Goal: Information Seeking & Learning: Learn about a topic

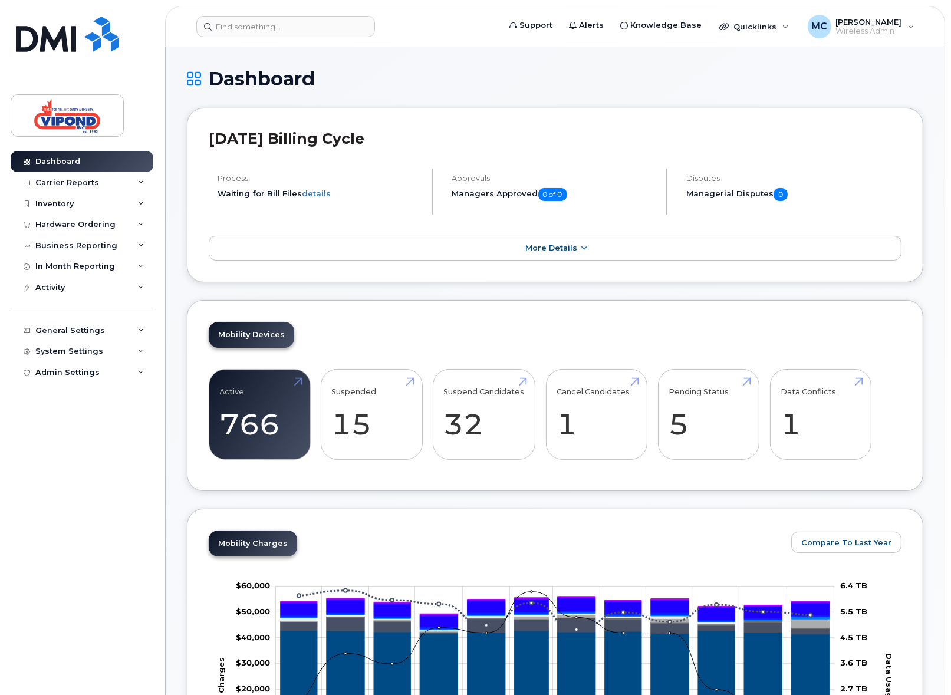
click at [759, 88] on h1 "Dashboard" at bounding box center [555, 78] width 737 height 21
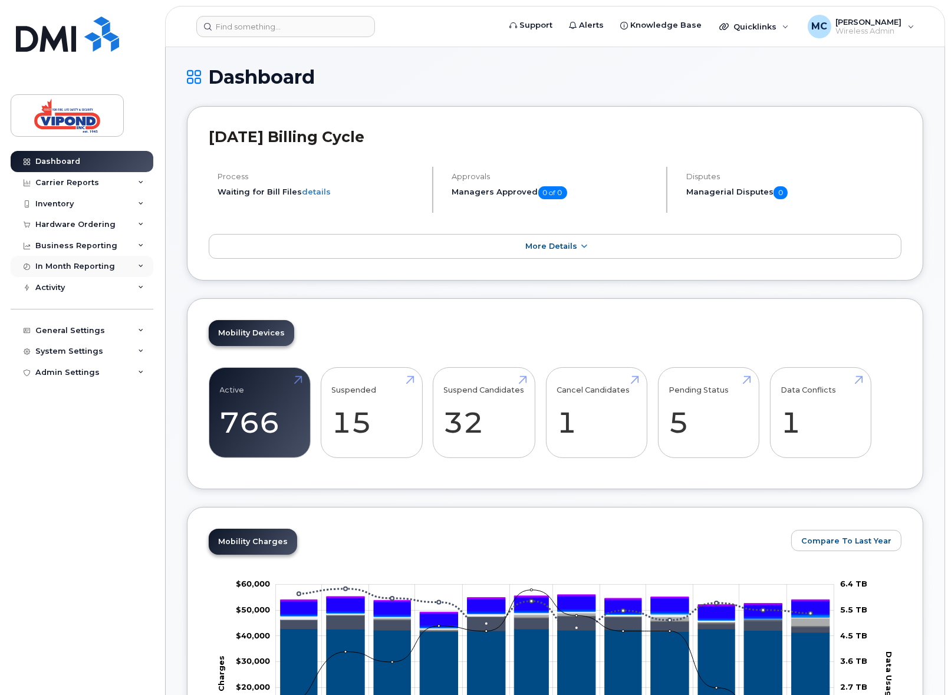
click at [61, 268] on div "In Month Reporting" at bounding box center [75, 266] width 80 height 9
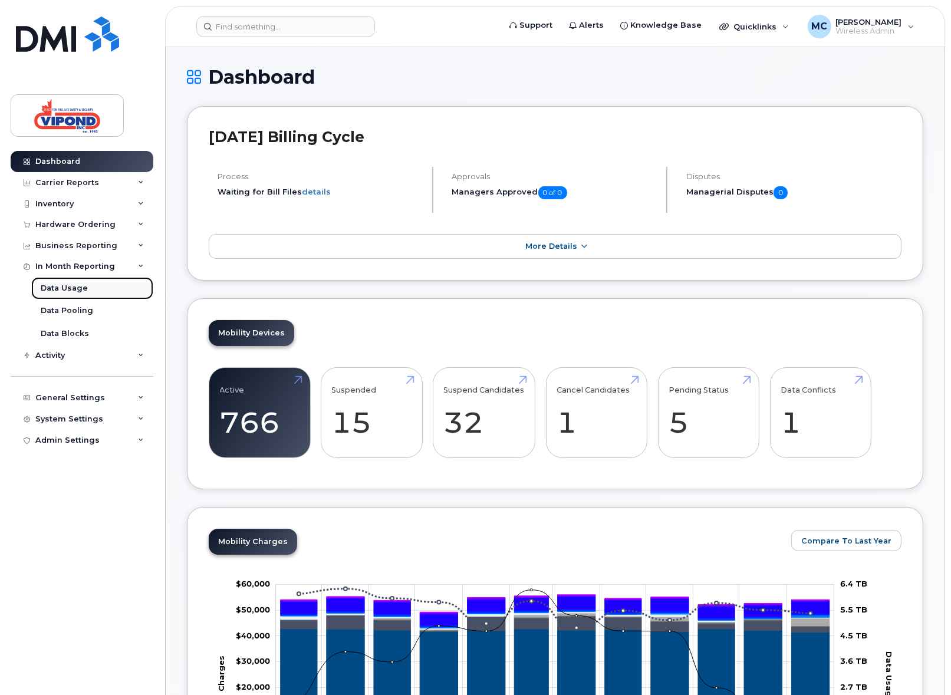
click at [66, 288] on div "Data Usage" at bounding box center [64, 288] width 47 height 11
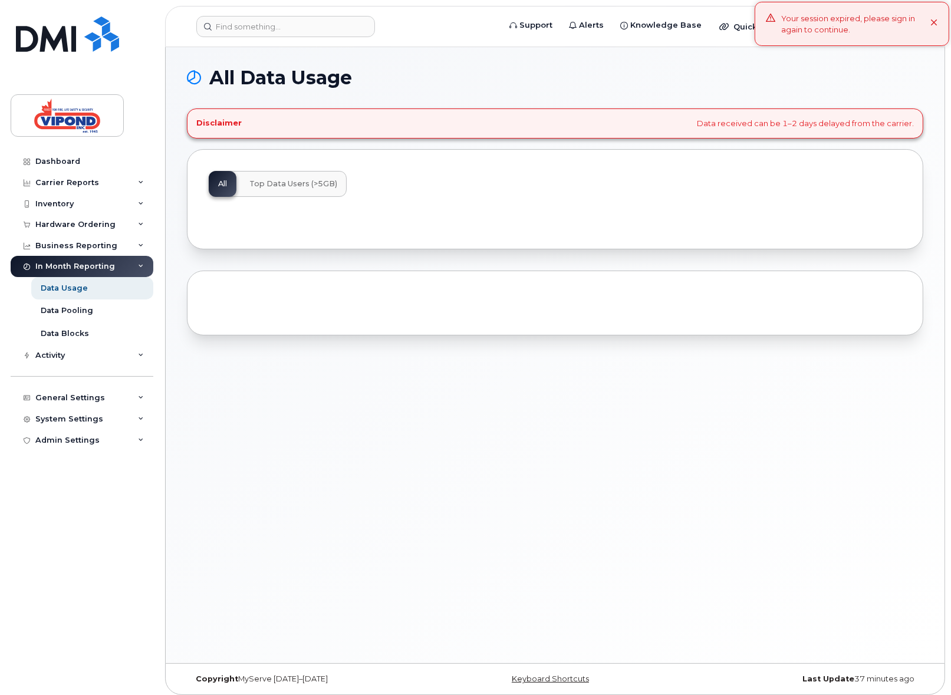
click at [932, 23] on icon at bounding box center [935, 23] width 8 height 8
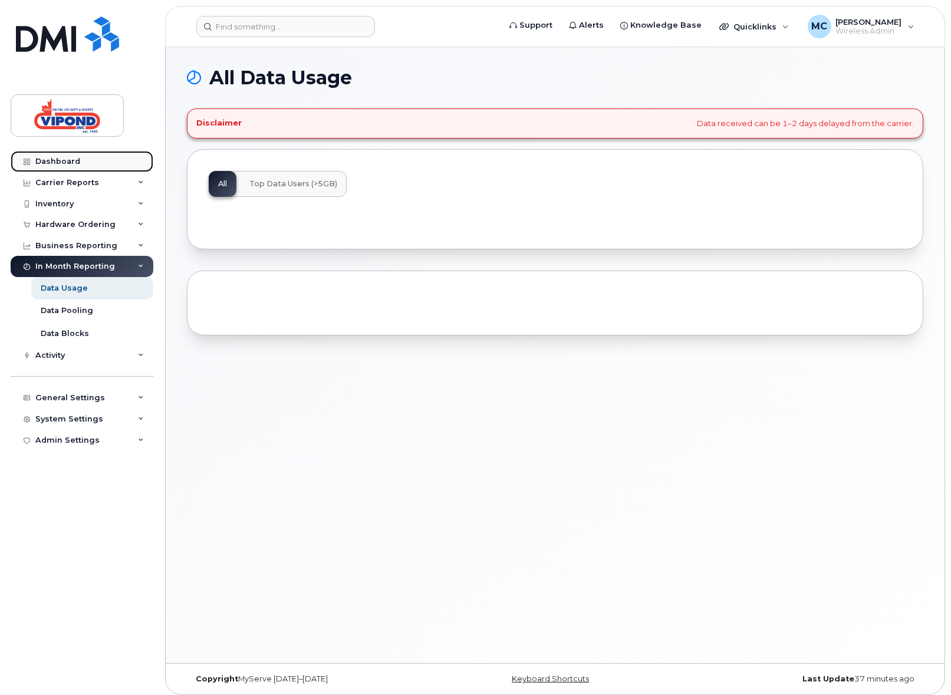
click at [60, 165] on div "Dashboard" at bounding box center [57, 161] width 45 height 9
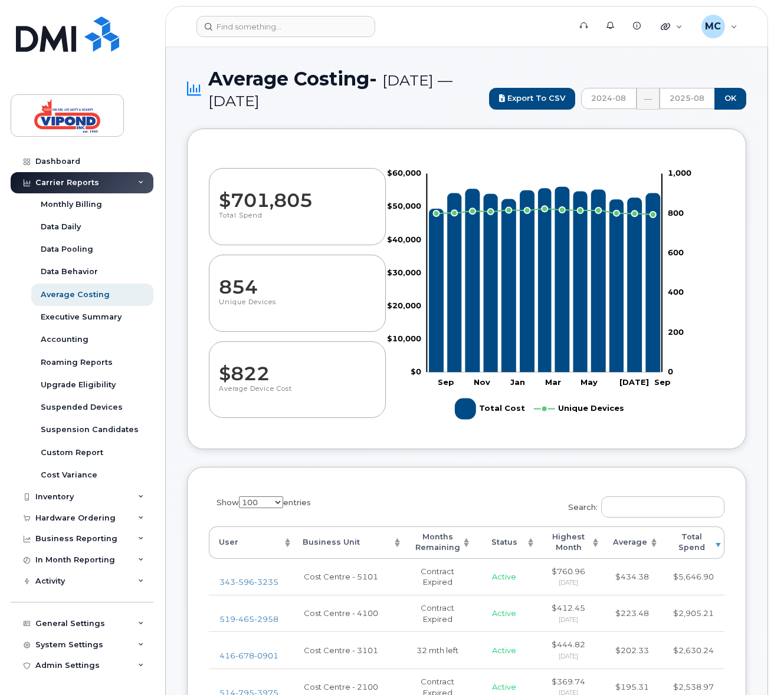
select select "100"
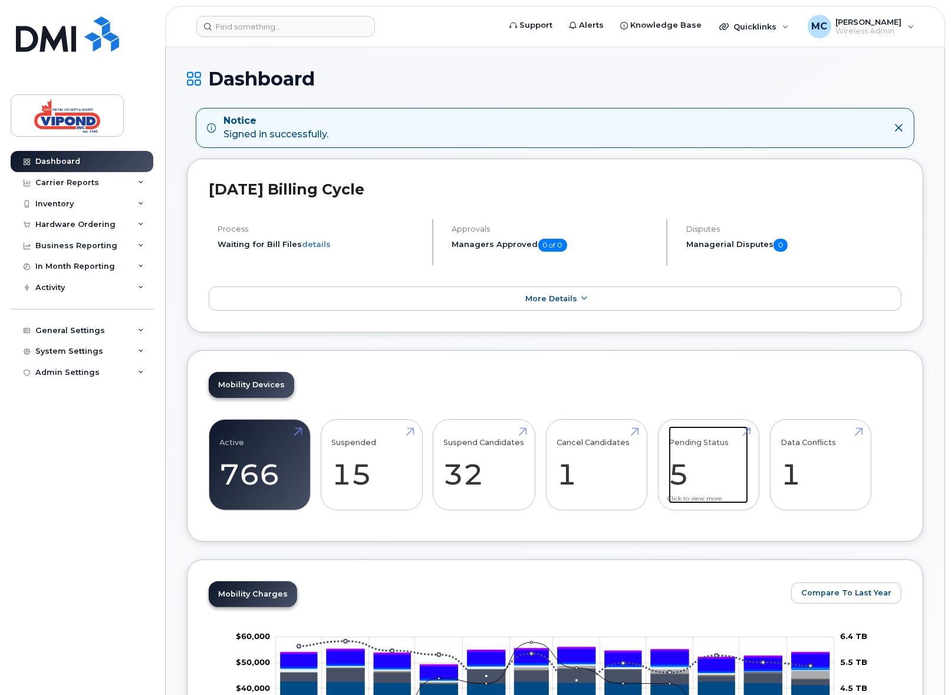
click at [677, 478] on link "Pending Status 5" at bounding box center [709, 465] width 80 height 78
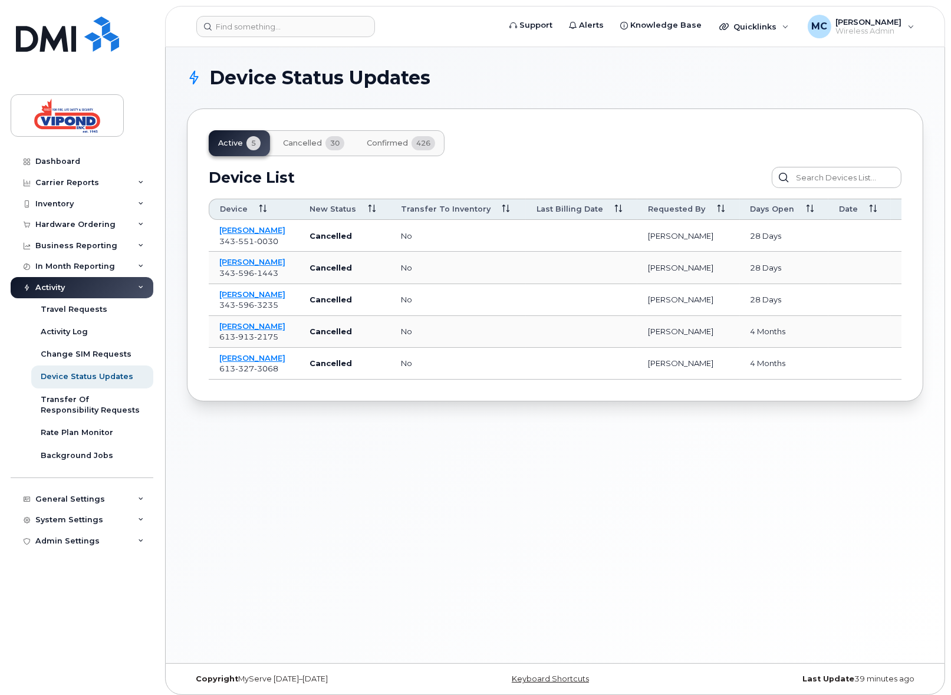
click at [370, 142] on span "Confirmed" at bounding box center [387, 143] width 41 height 9
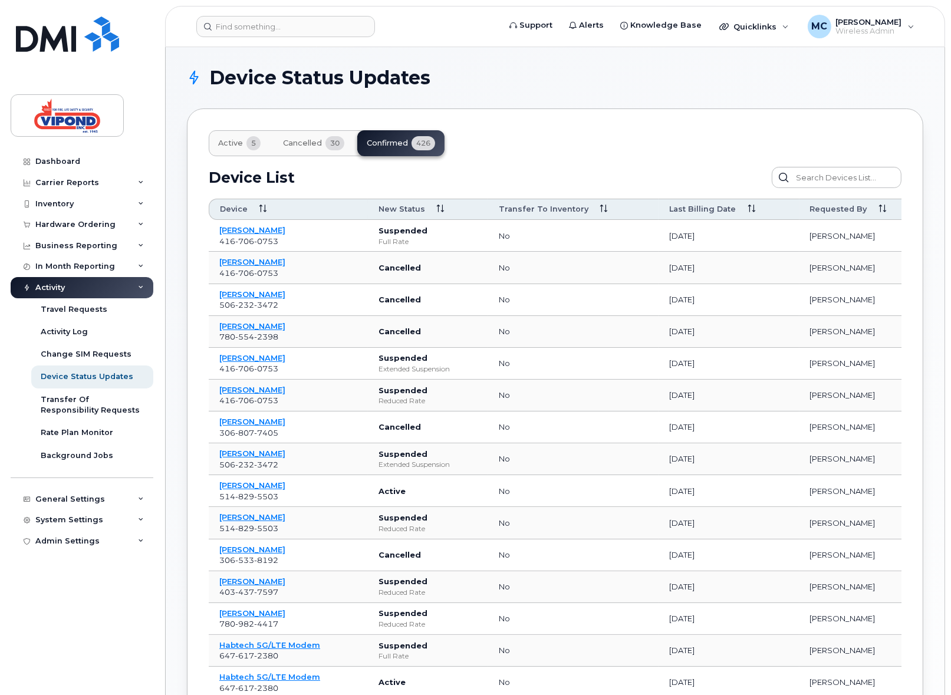
click at [228, 135] on button "Active 5" at bounding box center [239, 143] width 61 height 26
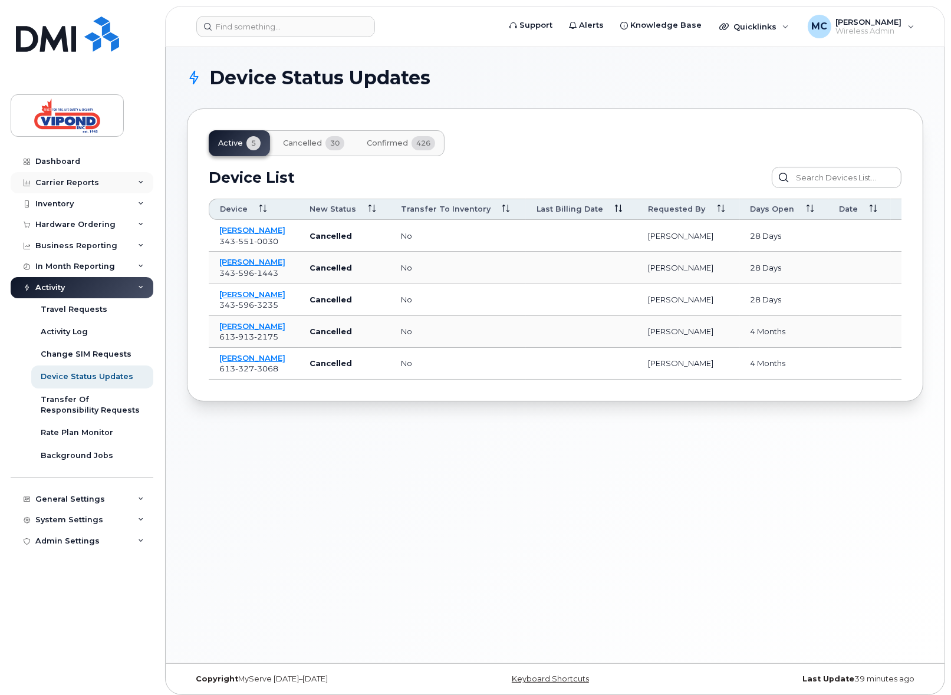
click at [68, 173] on div "Carrier Reports" at bounding box center [82, 182] width 143 height 21
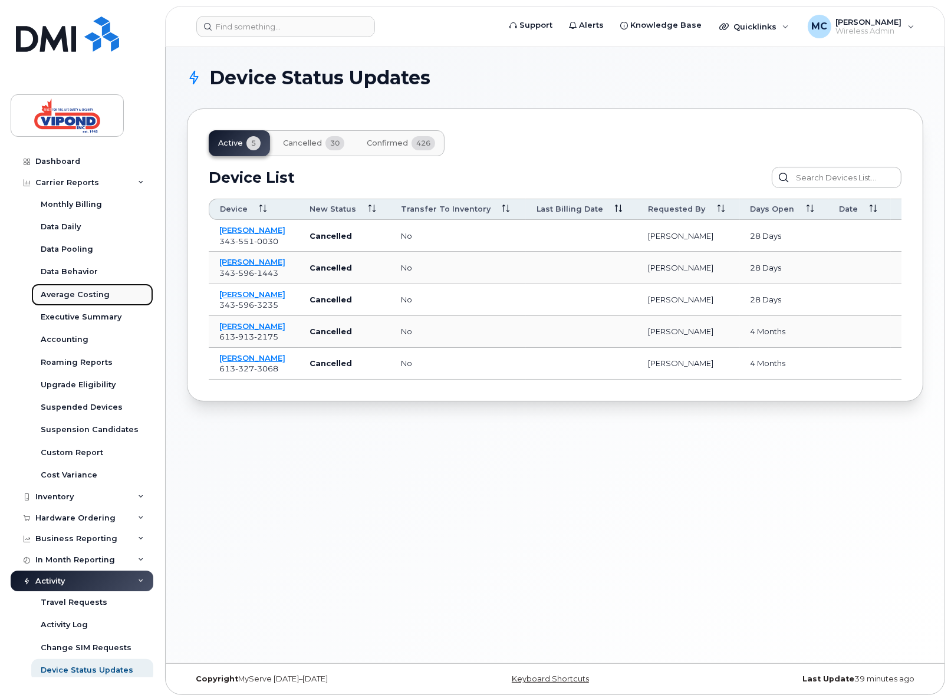
click at [61, 294] on div "Average Costing" at bounding box center [75, 295] width 69 height 11
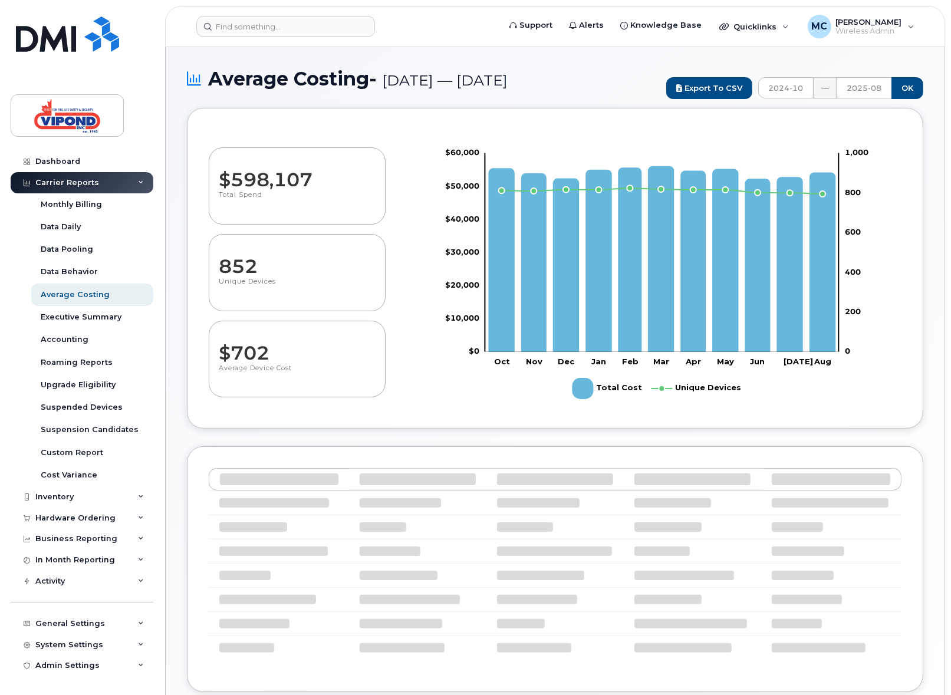
select select "100"
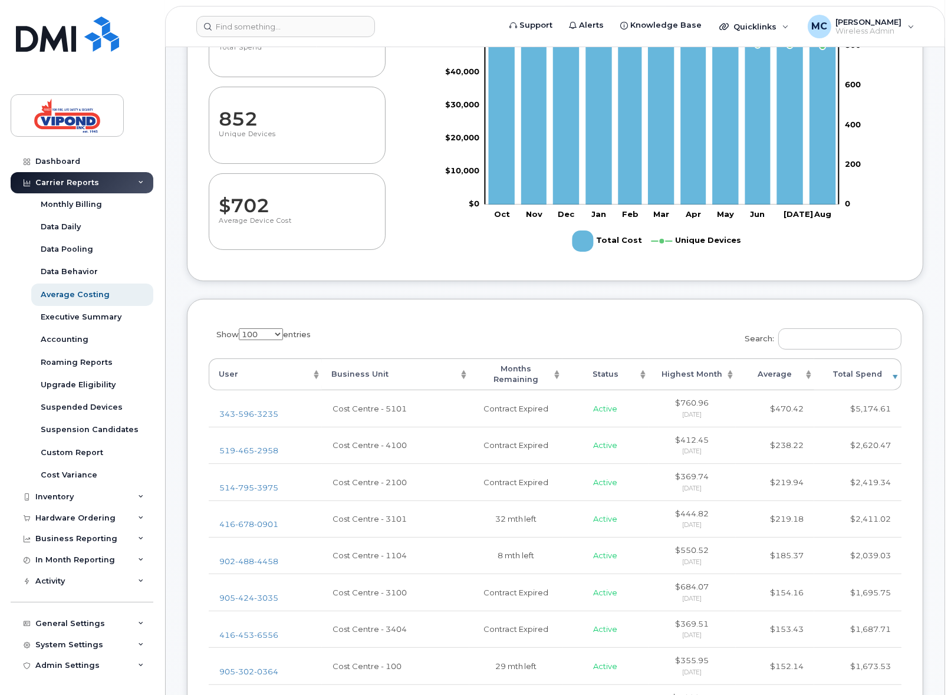
scroll to position [157, 0]
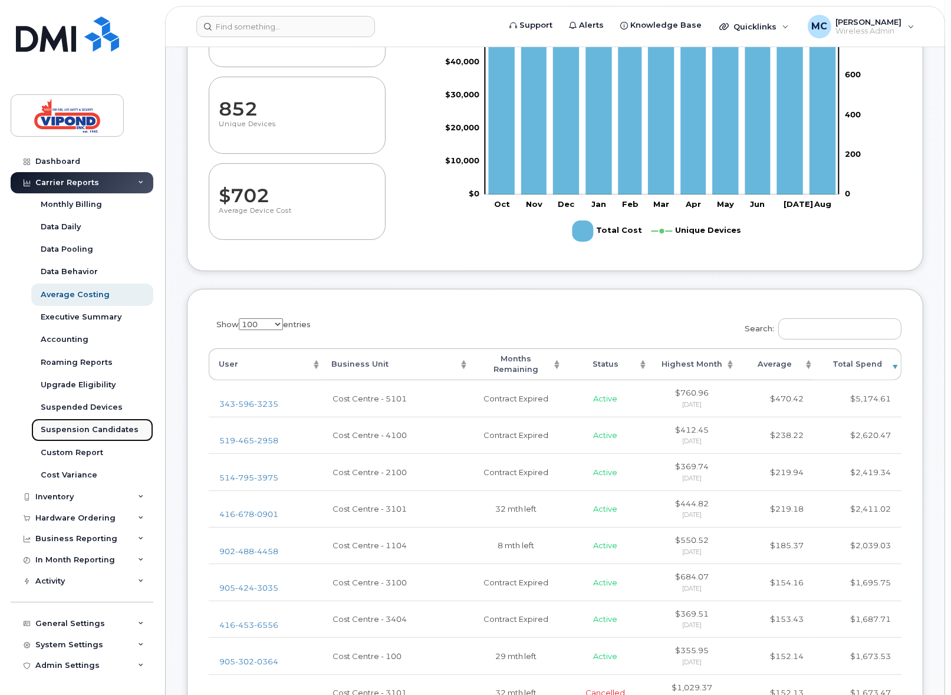
click at [93, 427] on div "Suspension Candidates" at bounding box center [90, 430] width 98 height 11
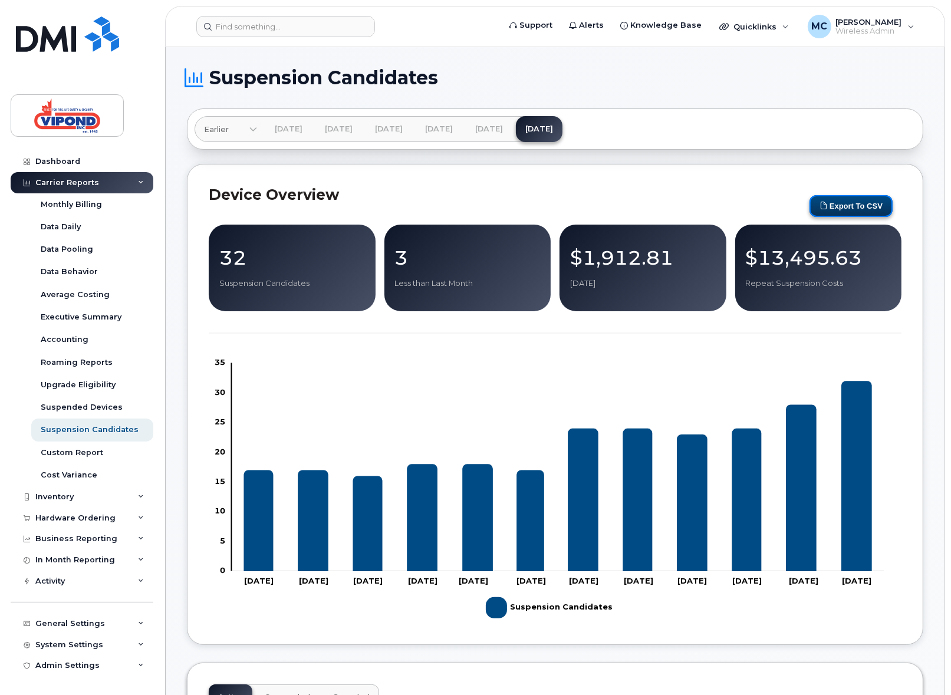
click at [862, 204] on button "Export to CSV" at bounding box center [851, 206] width 83 height 22
click at [94, 408] on div "Suspended Devices" at bounding box center [82, 407] width 82 height 11
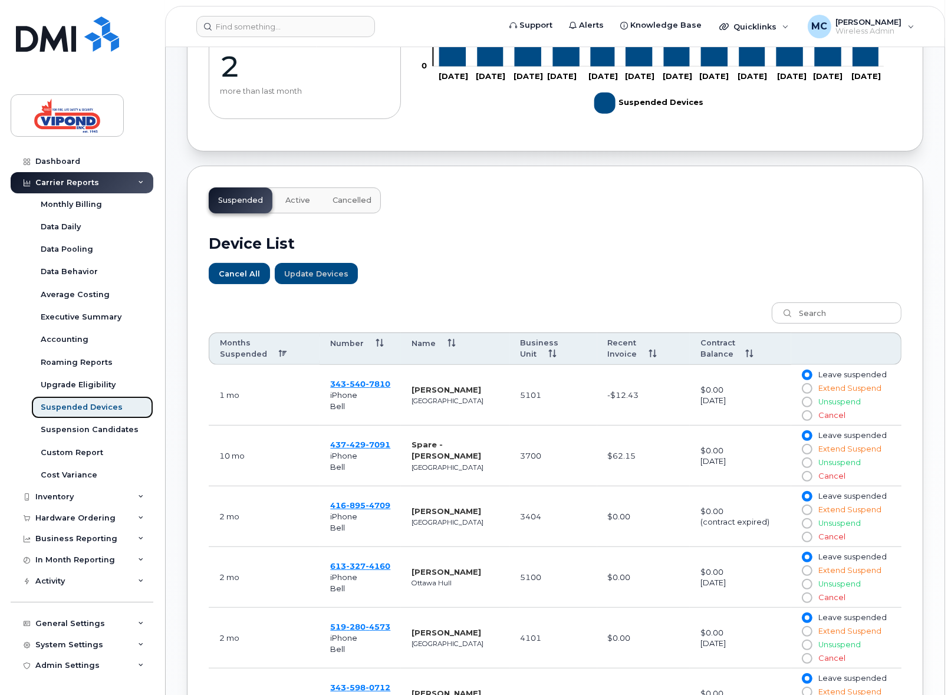
scroll to position [255, 0]
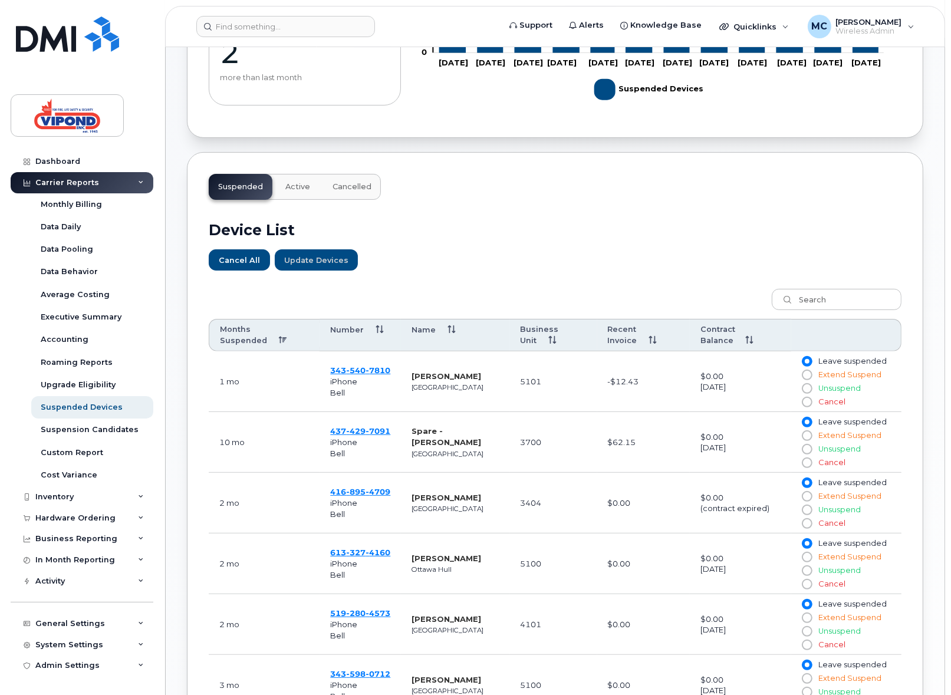
drag, startPoint x: 209, startPoint y: 318, endPoint x: 225, endPoint y: 334, distance: 21.7
click at [211, 319] on table "Months Suspended Number Name Business Unit Recent Invoice Contract Balance 1 mo…" at bounding box center [555, 639] width 693 height 640
click at [231, 340] on th "Months Suspended" at bounding box center [264, 335] width 111 height 33
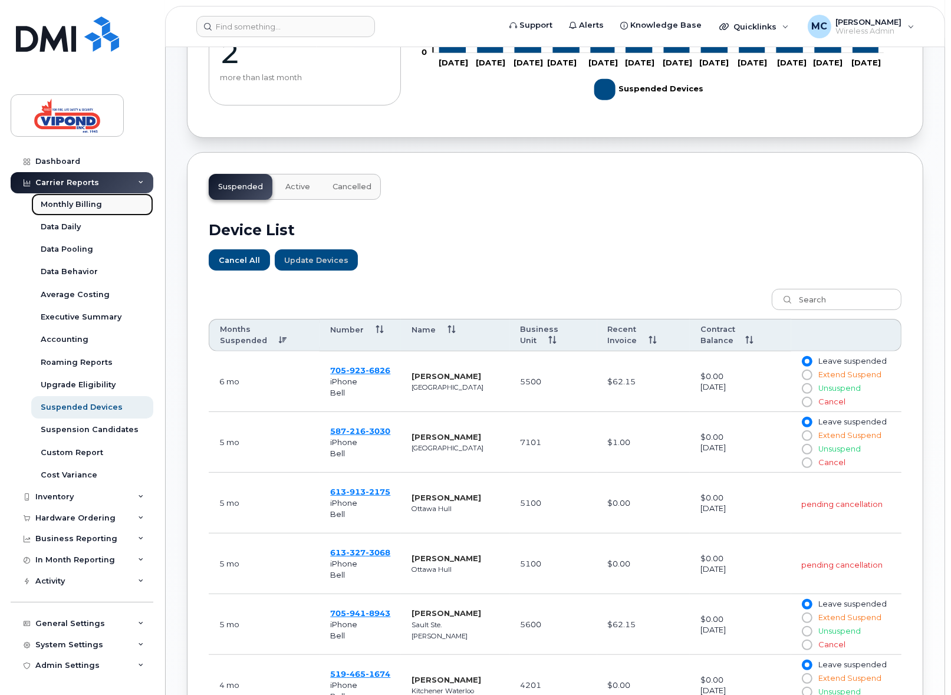
click at [54, 205] on div "Monthly Billing" at bounding box center [71, 204] width 61 height 11
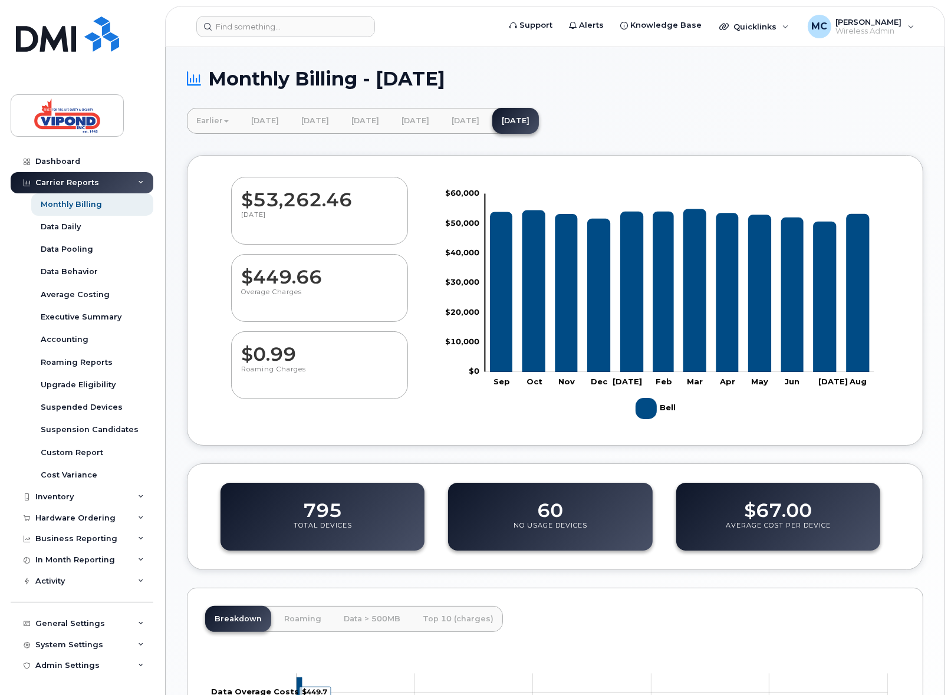
click at [558, 514] on dd "60" at bounding box center [550, 504] width 26 height 33
click at [68, 231] on div "Data Daily" at bounding box center [61, 227] width 40 height 11
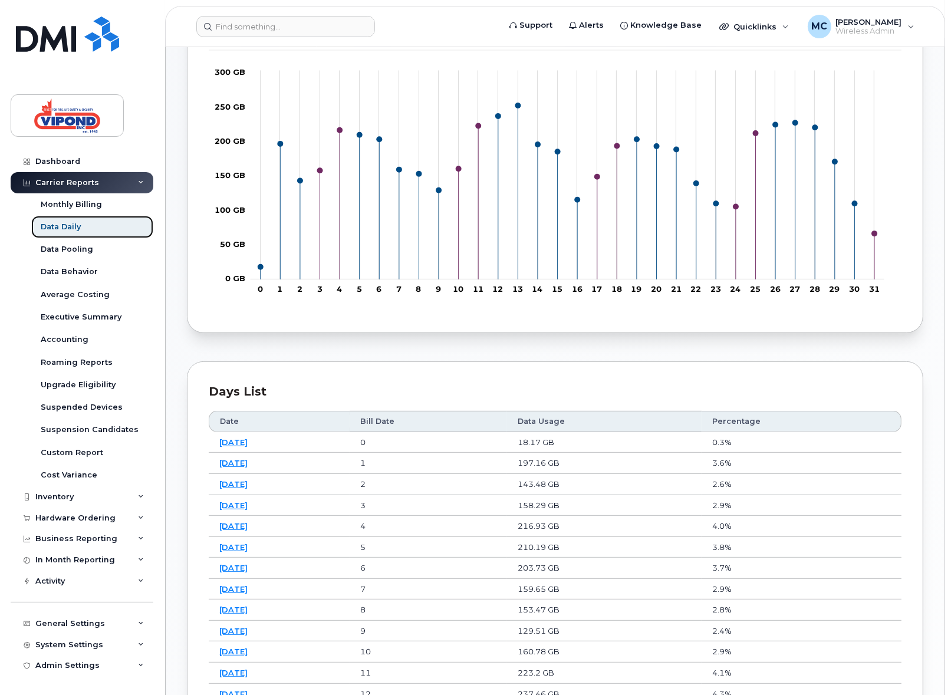
scroll to position [308, 0]
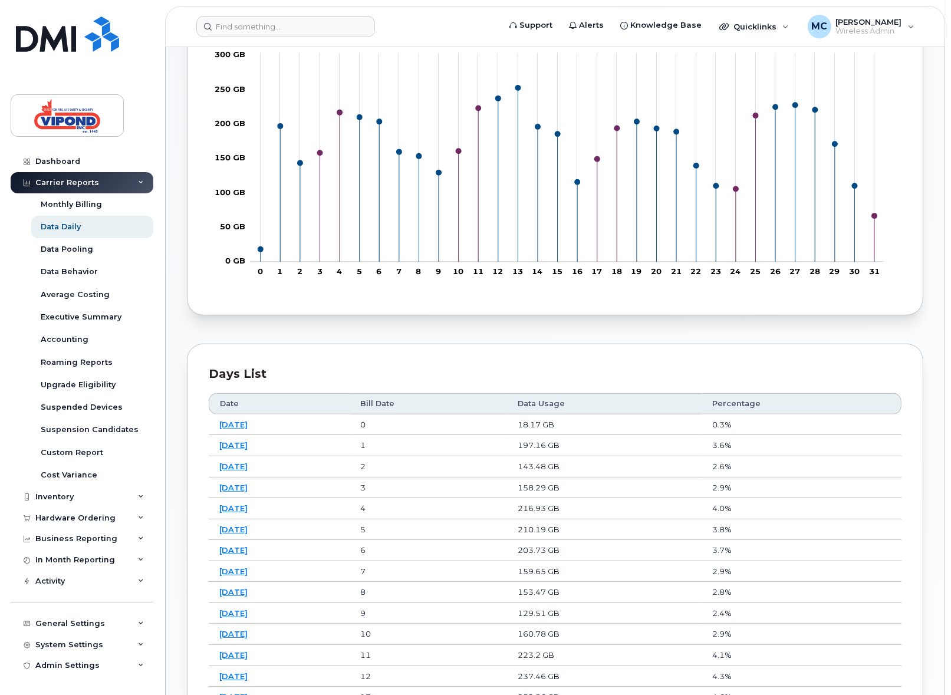
drag, startPoint x: 584, startPoint y: 403, endPoint x: 568, endPoint y: 403, distance: 16.5
click at [584, 403] on th "Data Usage" at bounding box center [604, 403] width 195 height 21
click at [563, 402] on th "Data Usage" at bounding box center [604, 403] width 195 height 21
click at [67, 252] on div "Data Pooling" at bounding box center [67, 249] width 52 height 11
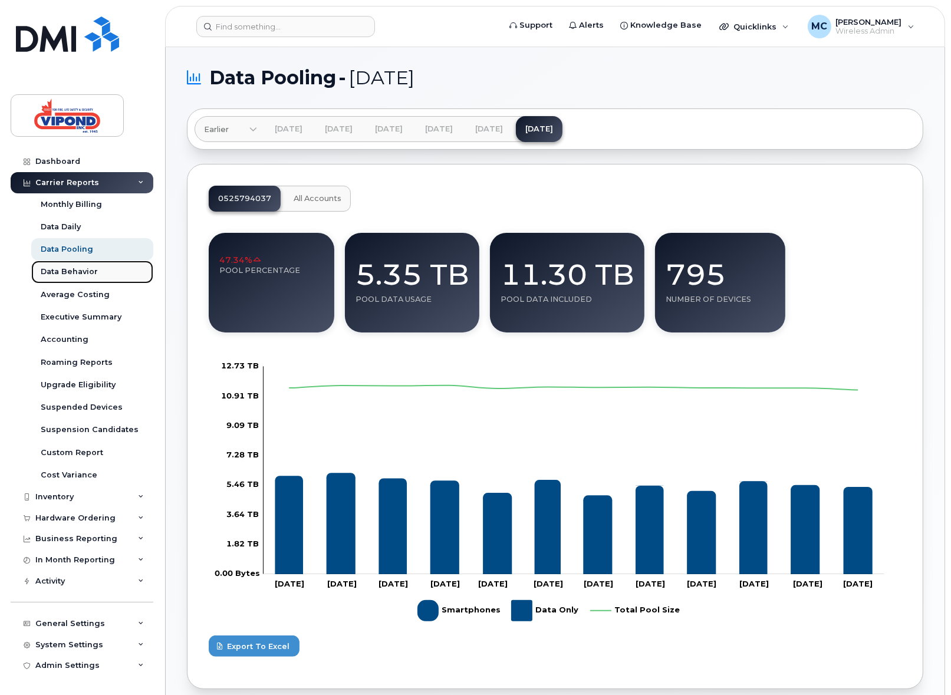
click at [77, 274] on div "Data Behavior" at bounding box center [69, 272] width 57 height 11
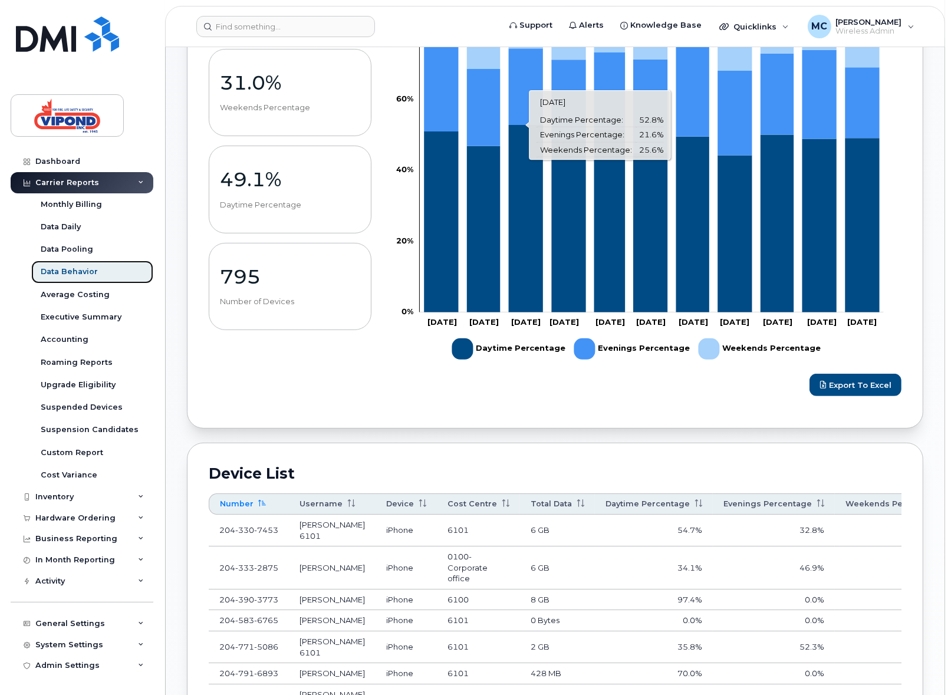
scroll to position [316, 0]
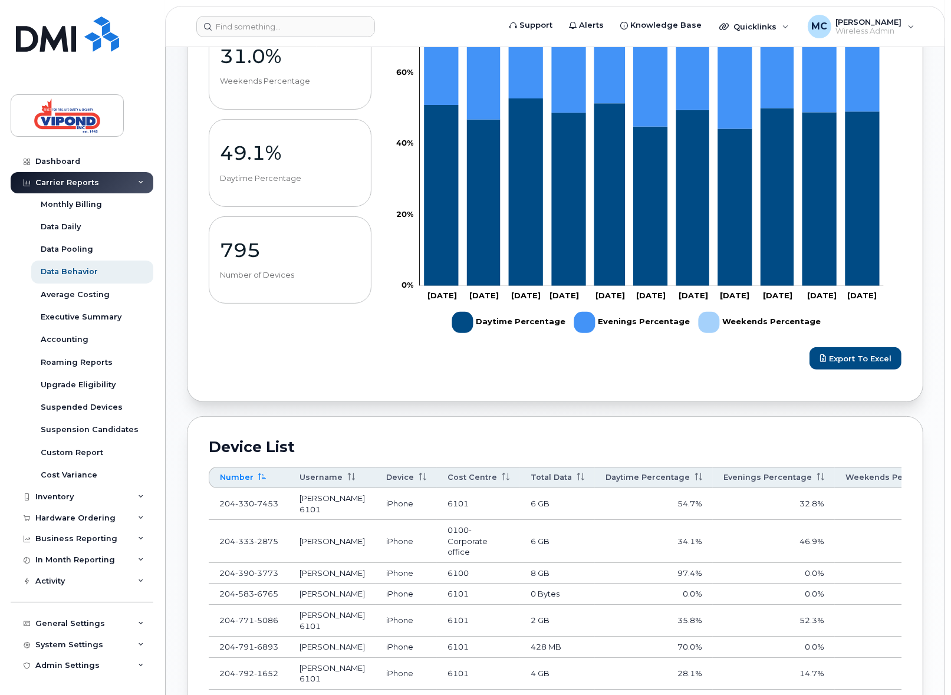
click at [540, 473] on th "Total Data" at bounding box center [557, 477] width 75 height 21
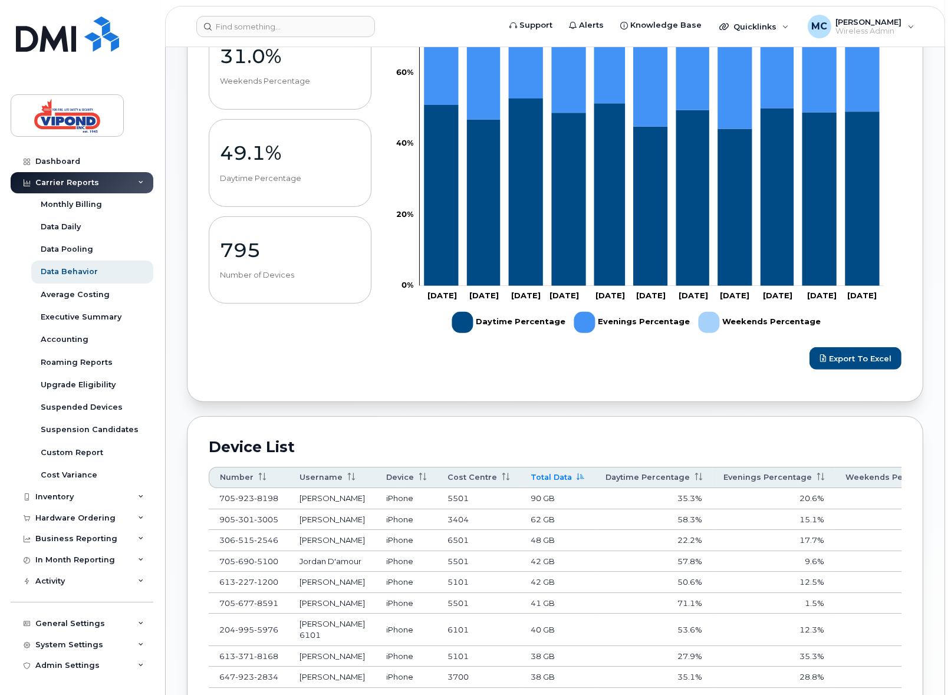
click at [538, 474] on th "Total Data" at bounding box center [557, 477] width 75 height 21
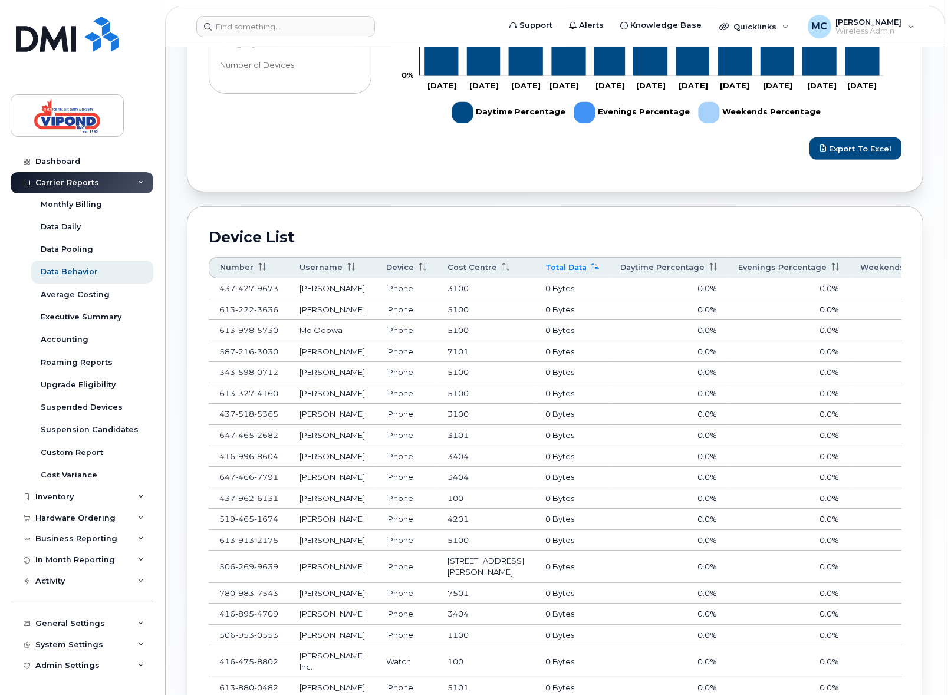
scroll to position [506, 0]
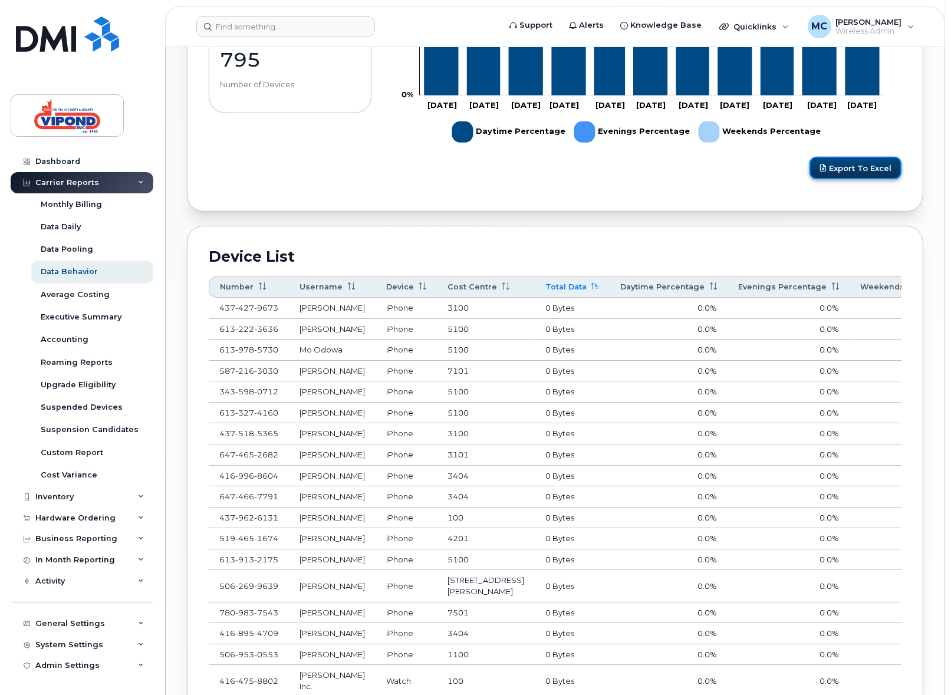
click at [871, 170] on span "Export to Excel" at bounding box center [860, 167] width 63 height 9
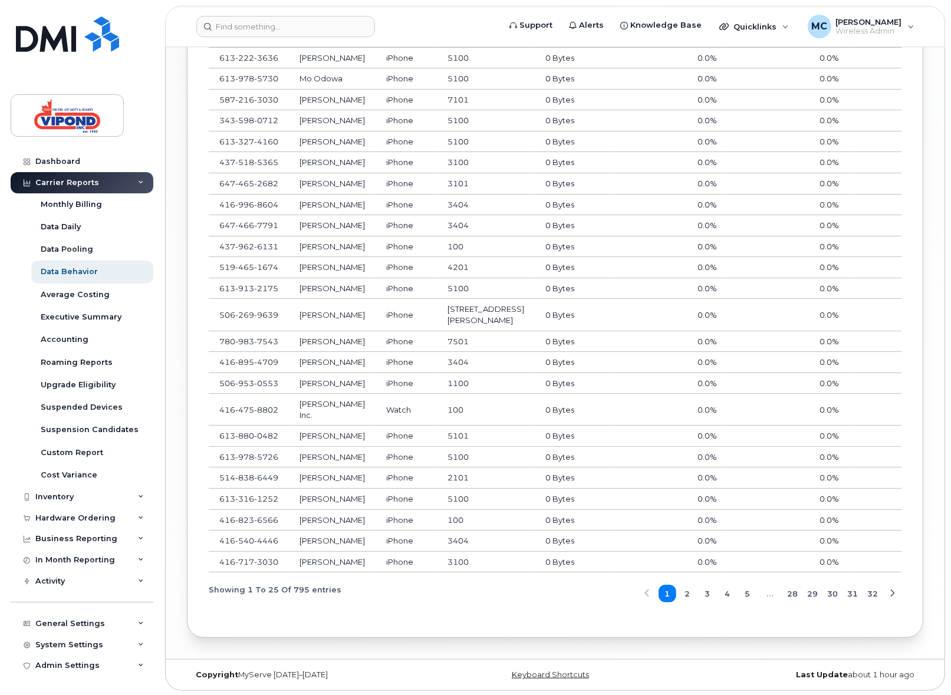
scroll to position [909, 0]
click at [48, 291] on div "Average Costing" at bounding box center [75, 295] width 69 height 11
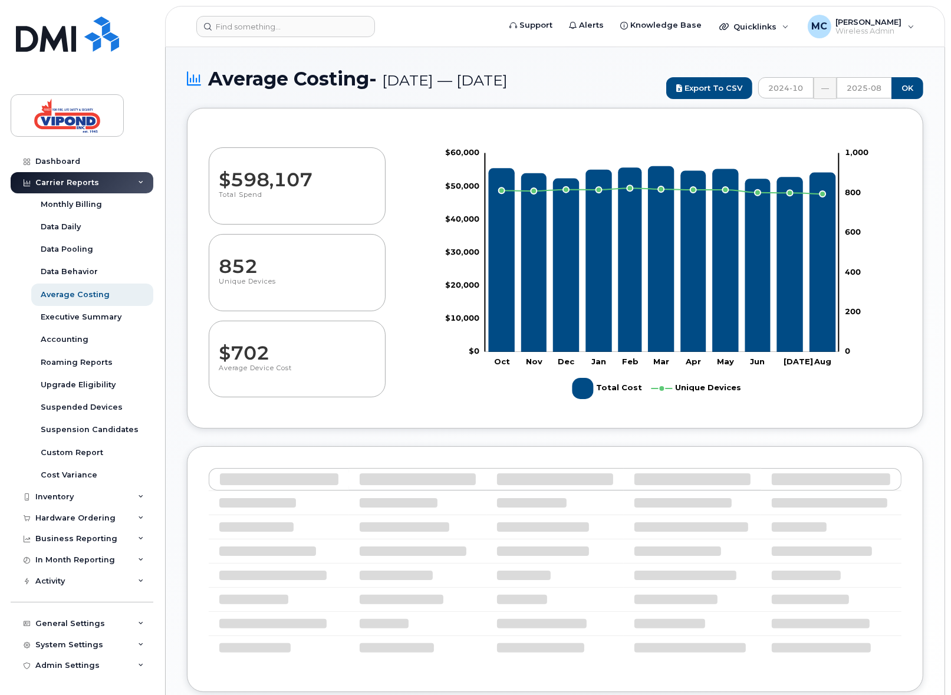
select select "100"
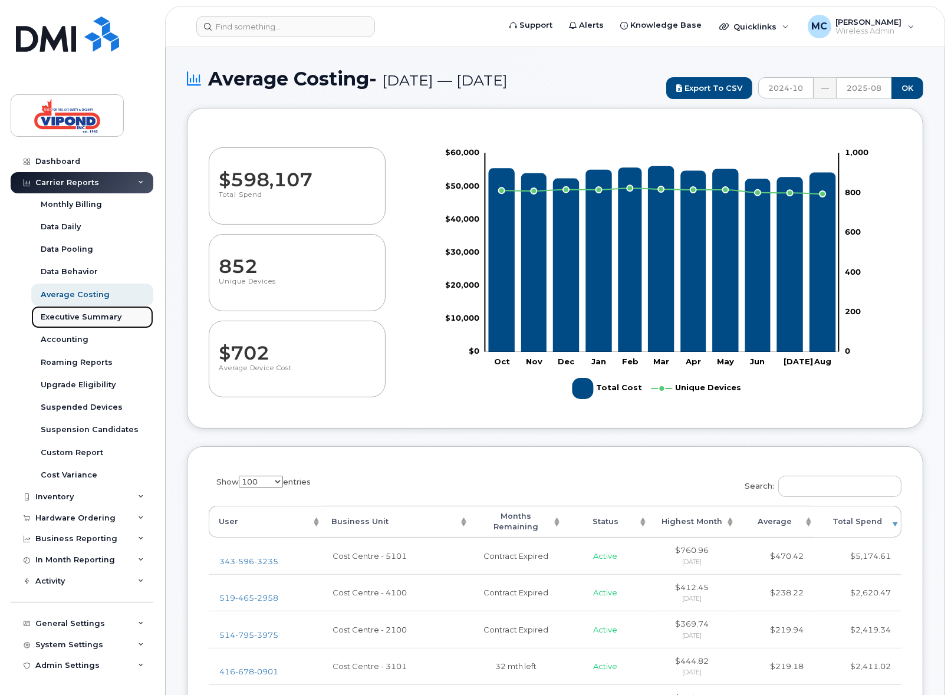
click at [87, 311] on link "Executive Summary" at bounding box center [92, 317] width 122 height 22
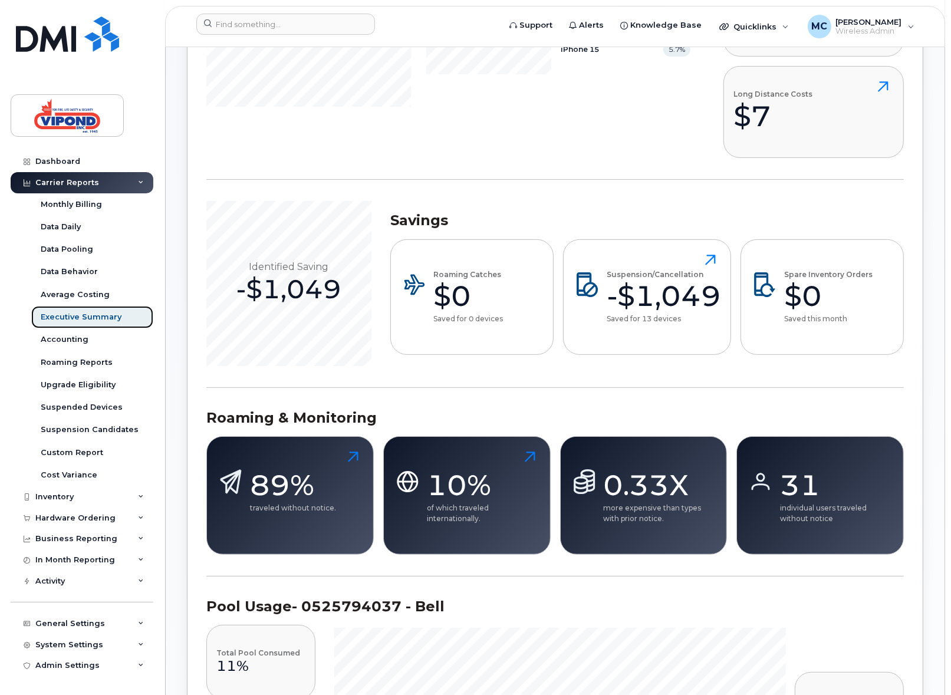
scroll to position [387, 0]
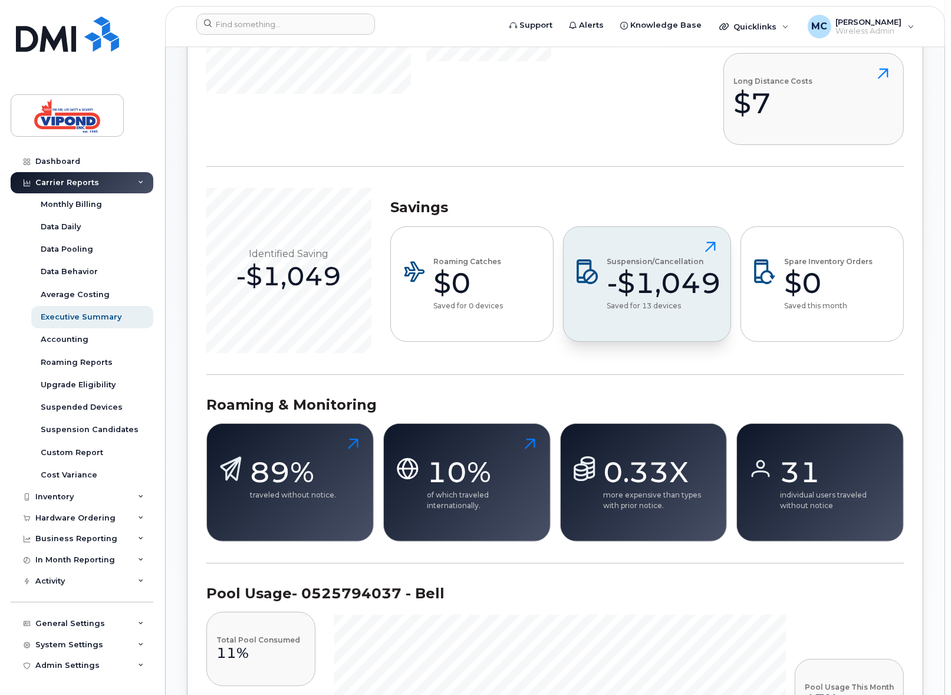
click at [647, 282] on div "-$1,049" at bounding box center [664, 282] width 114 height 35
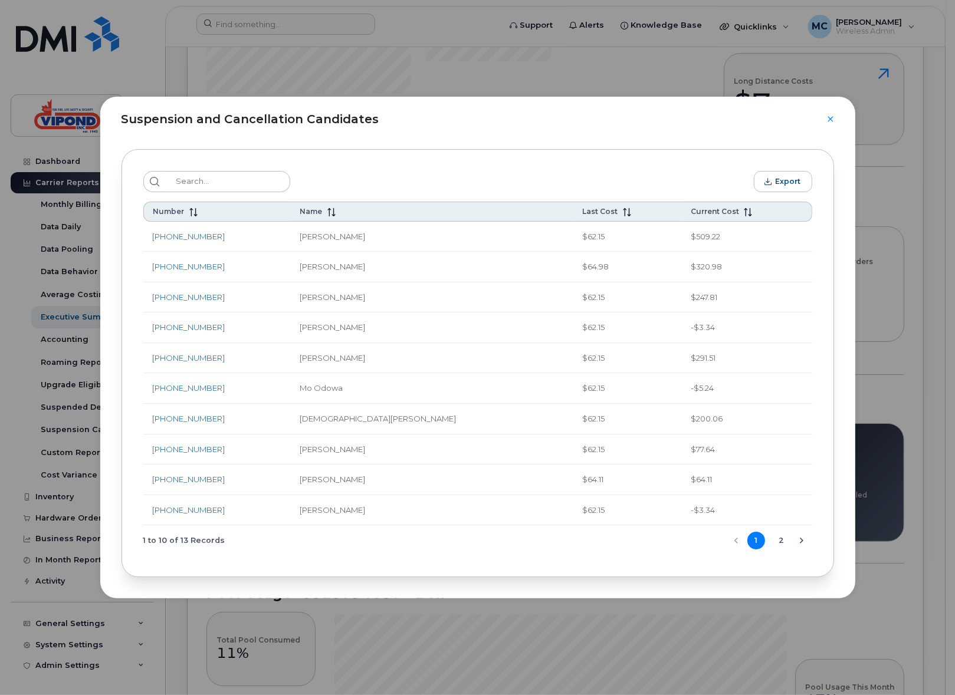
click at [782, 540] on button "2" at bounding box center [782, 541] width 18 height 18
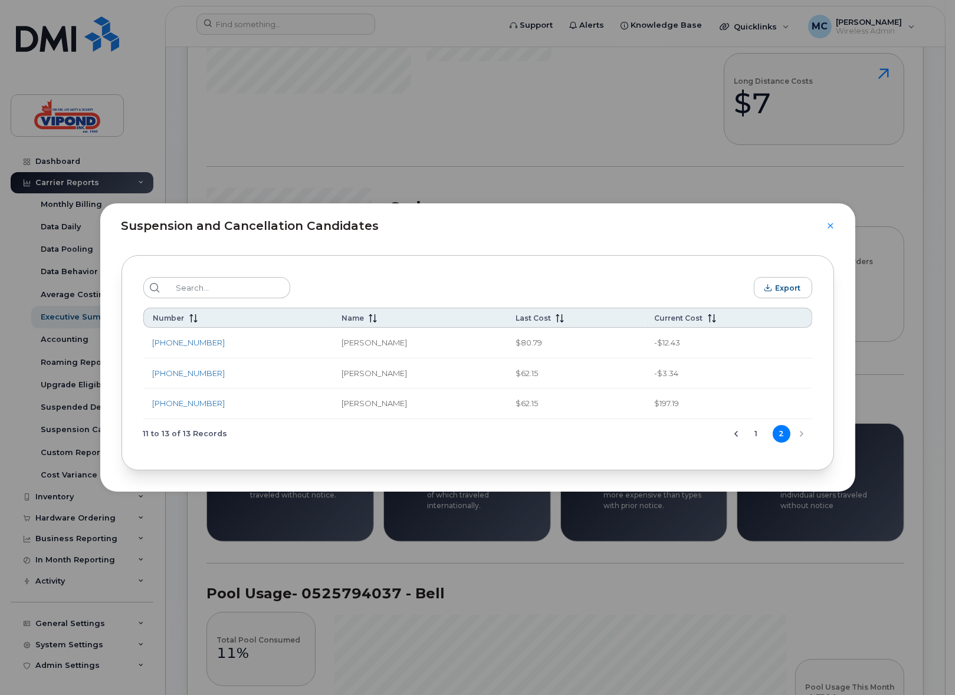
click at [400, 449] on div "Export Number Name Last Cost Current Cost 343-540-7810 William Stewart $80.79 -…" at bounding box center [477, 362] width 712 height 215
click at [366, 525] on div "Suspension and Cancellation Candidates Export Number Name Last Cost Current Cos…" at bounding box center [477, 347] width 955 height 695
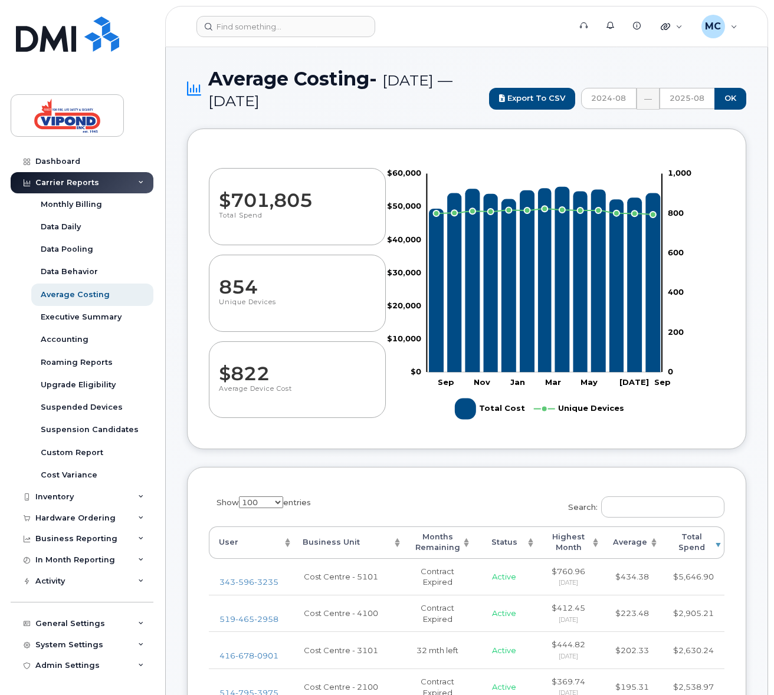
select select "100"
